Goal: Task Accomplishment & Management: Use online tool/utility

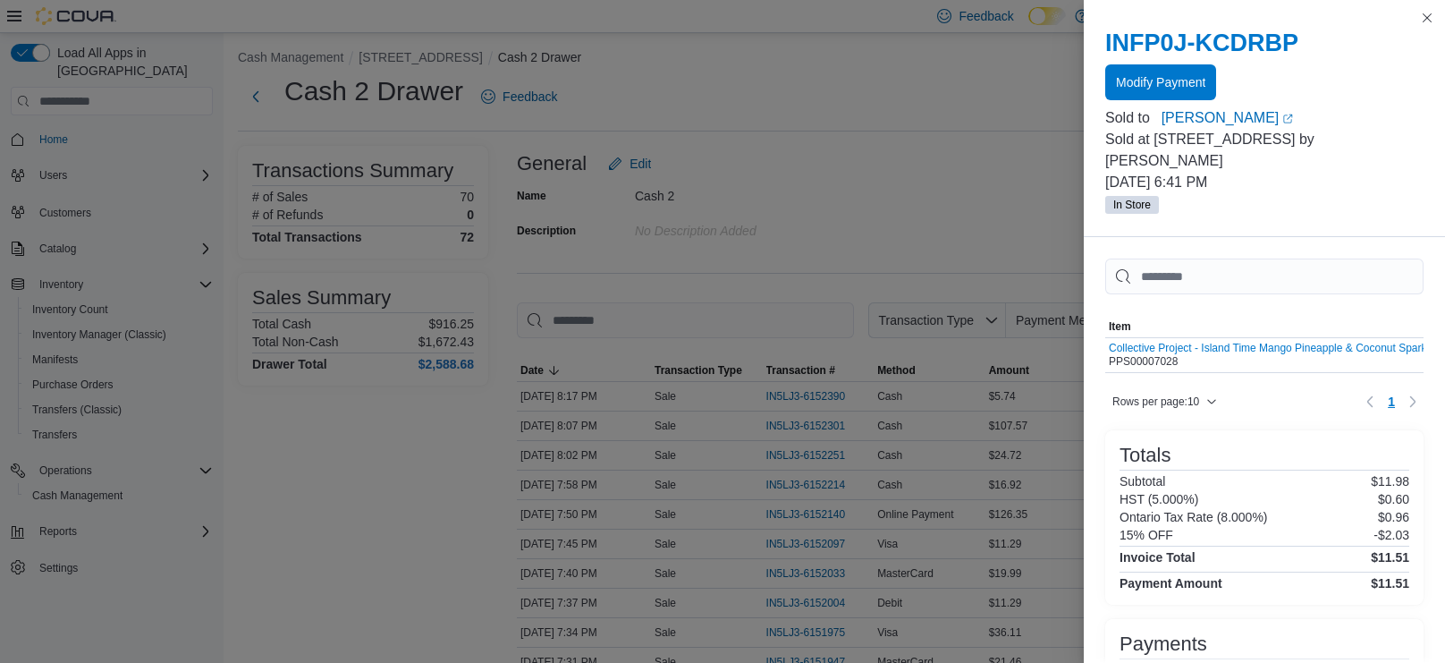
scroll to position [6, 0]
click at [1428, 17] on button "Close this dialog" at bounding box center [1427, 16] width 21 height 21
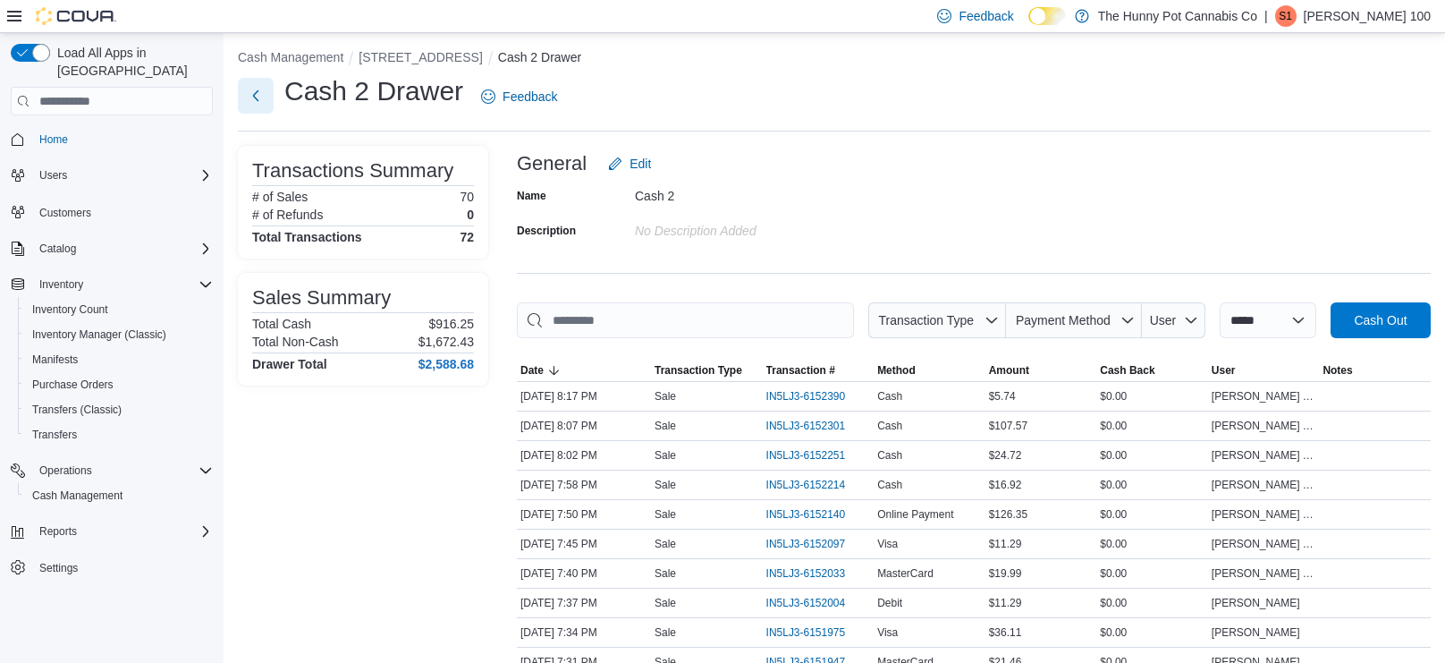
click at [250, 95] on button "Next" at bounding box center [256, 96] width 36 height 36
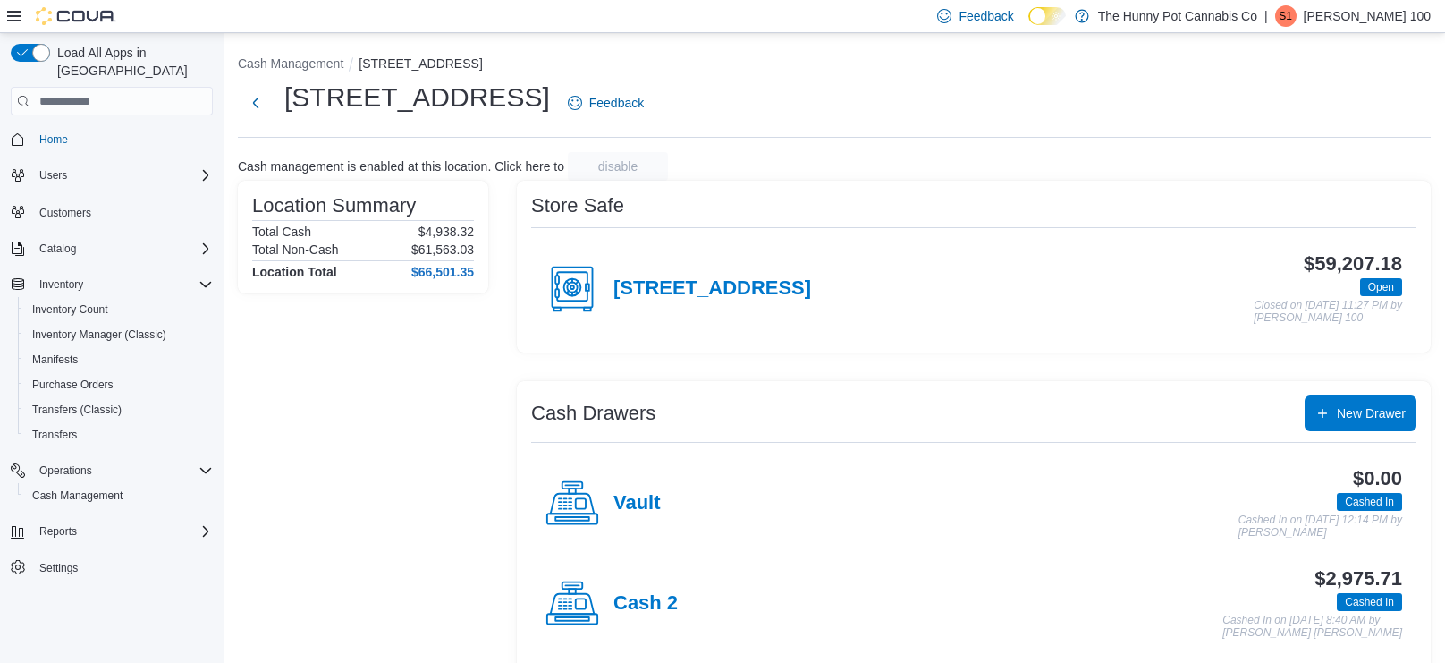
scroll to position [117, 0]
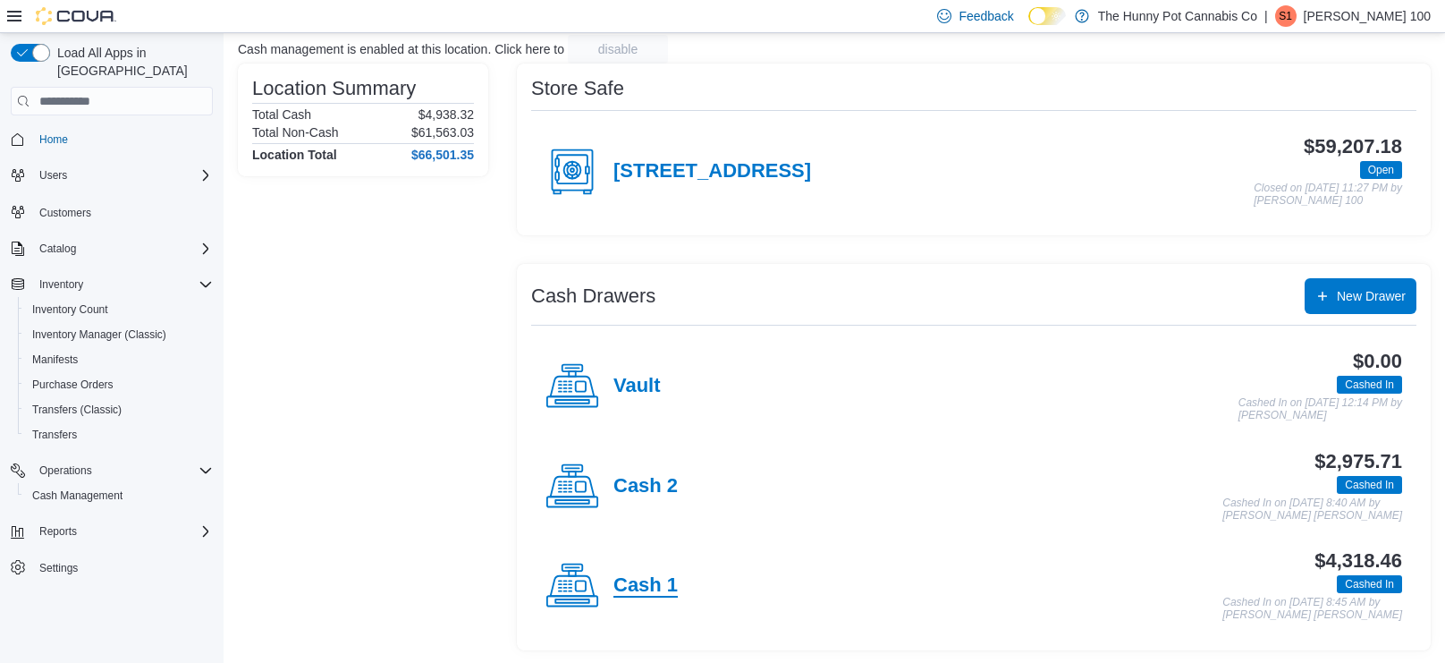
click at [642, 585] on h4 "Cash 1" at bounding box center [646, 585] width 64 height 23
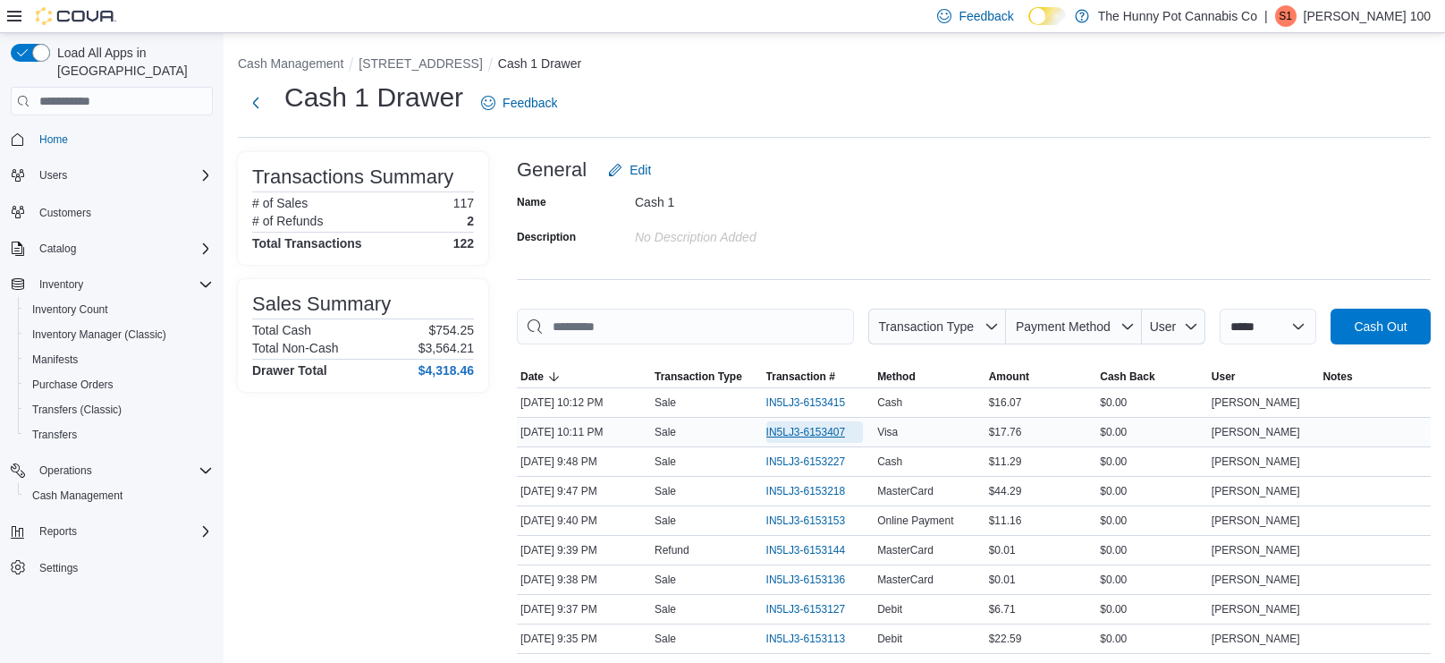
click at [820, 429] on span "IN5LJ3-6153407" at bounding box center [807, 432] width 80 height 14
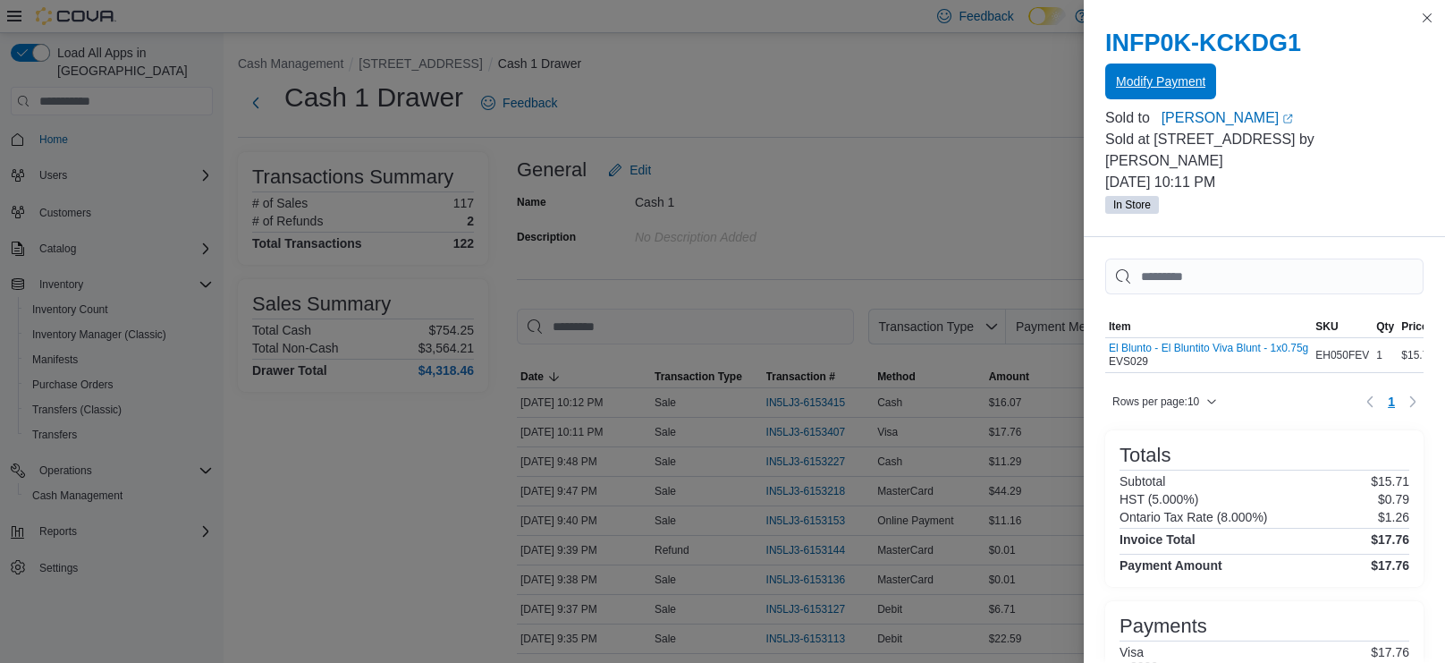
click at [1148, 84] on span "Modify Payment" at bounding box center [1160, 81] width 89 height 18
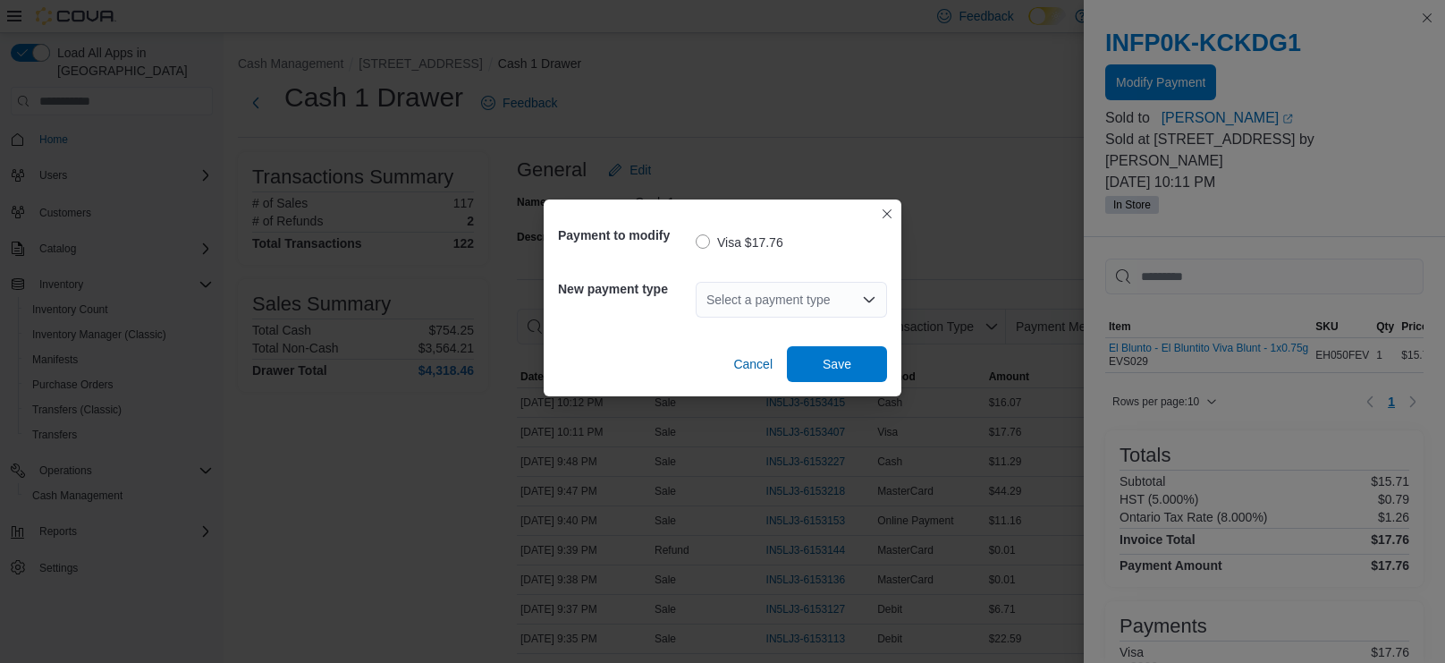
click at [814, 304] on div "Select a payment type" at bounding box center [791, 300] width 191 height 36
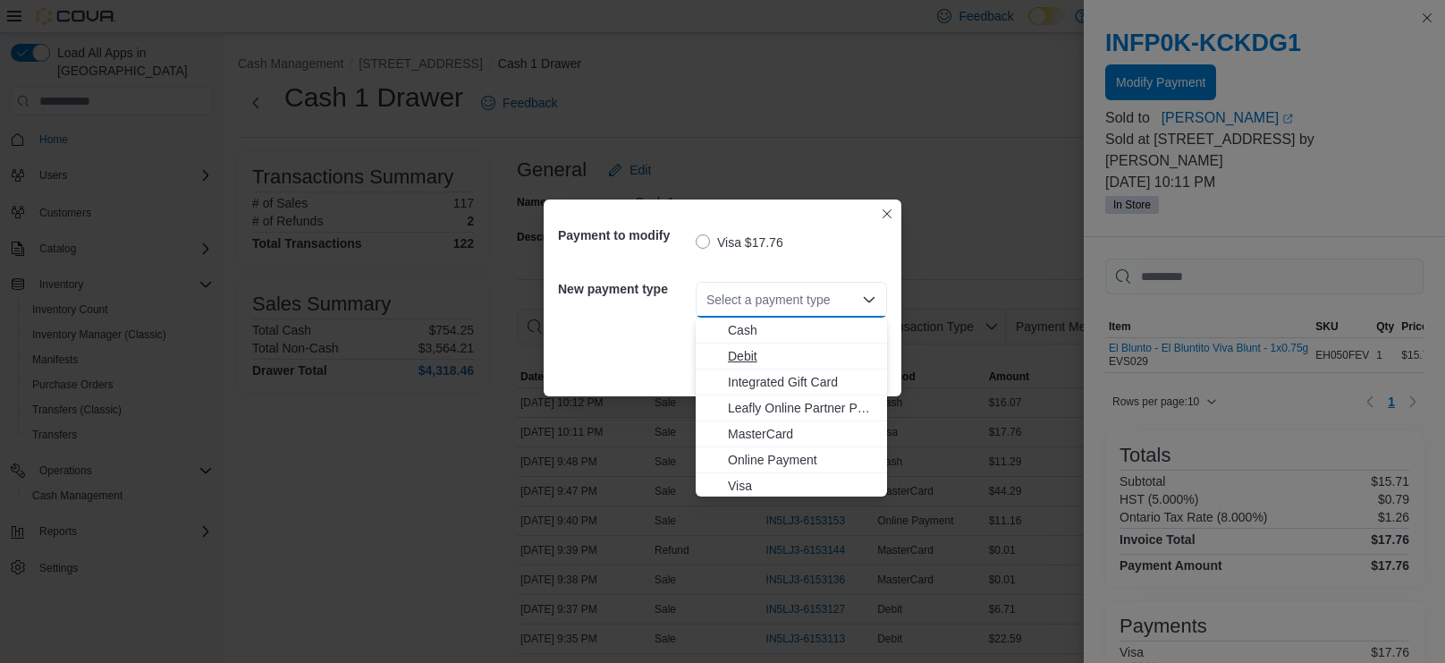
click at [769, 353] on span "Debit" at bounding box center [802, 356] width 148 height 18
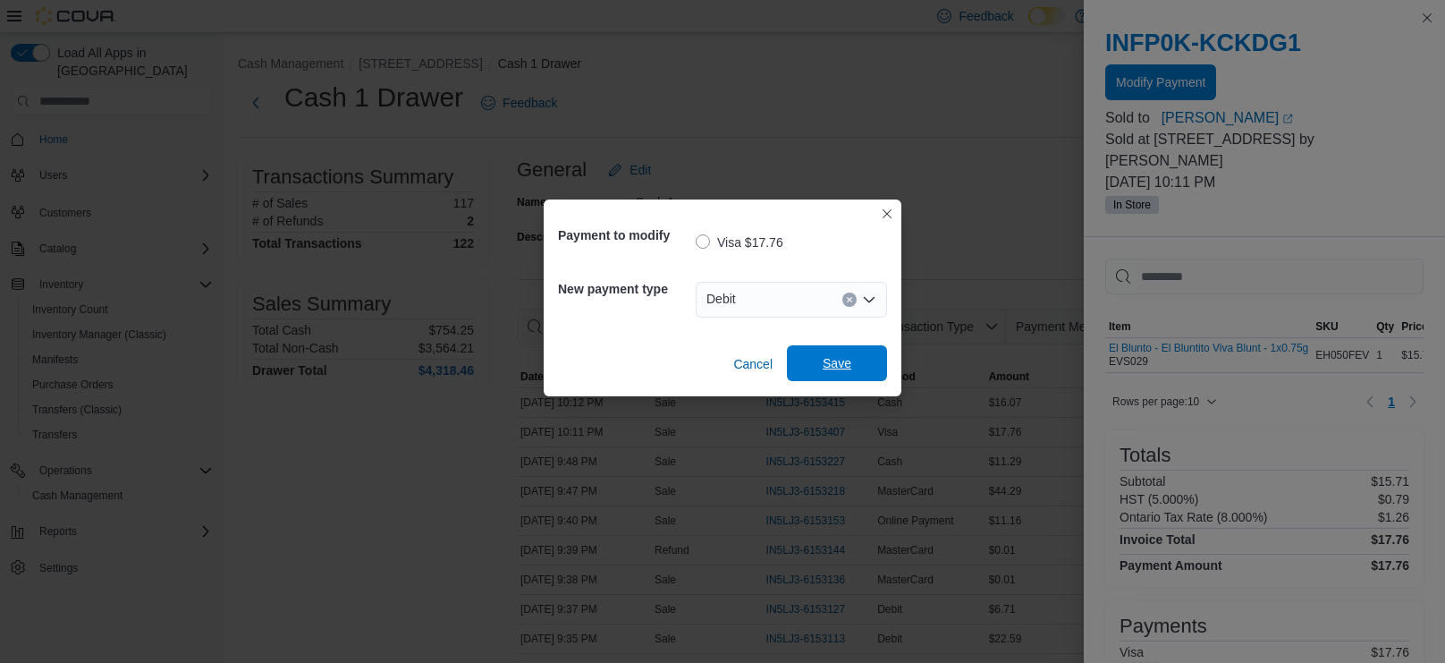
click at [832, 374] on span "Save" at bounding box center [837, 363] width 79 height 36
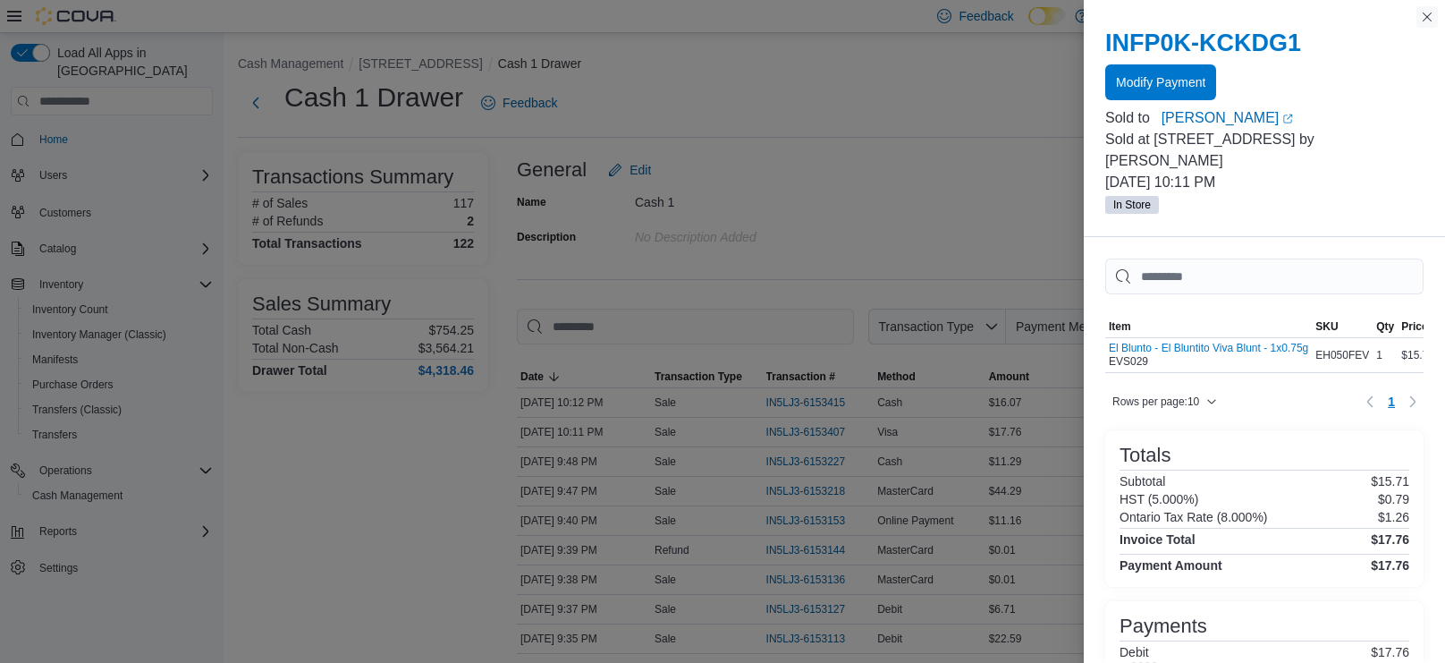
click at [1433, 13] on button "Close this dialog" at bounding box center [1427, 16] width 21 height 21
